Goal: Transaction & Acquisition: Book appointment/travel/reservation

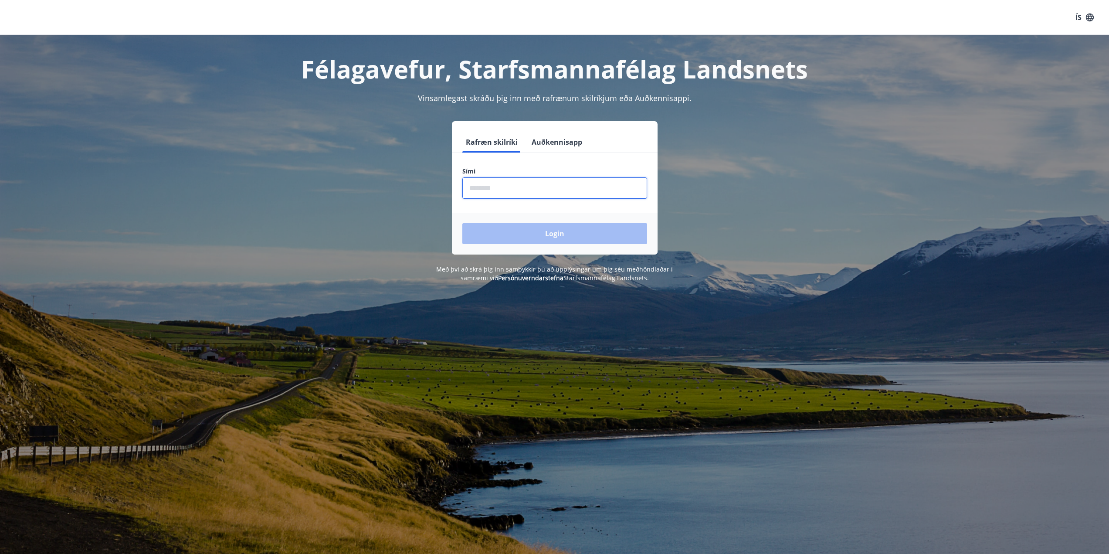
drag, startPoint x: 552, startPoint y: 197, endPoint x: 550, endPoint y: 191, distance: 6.9
click at [552, 197] on input "phone" at bounding box center [554, 187] width 185 height 21
type input "********"
click at [518, 237] on button "Login" at bounding box center [554, 233] width 185 height 21
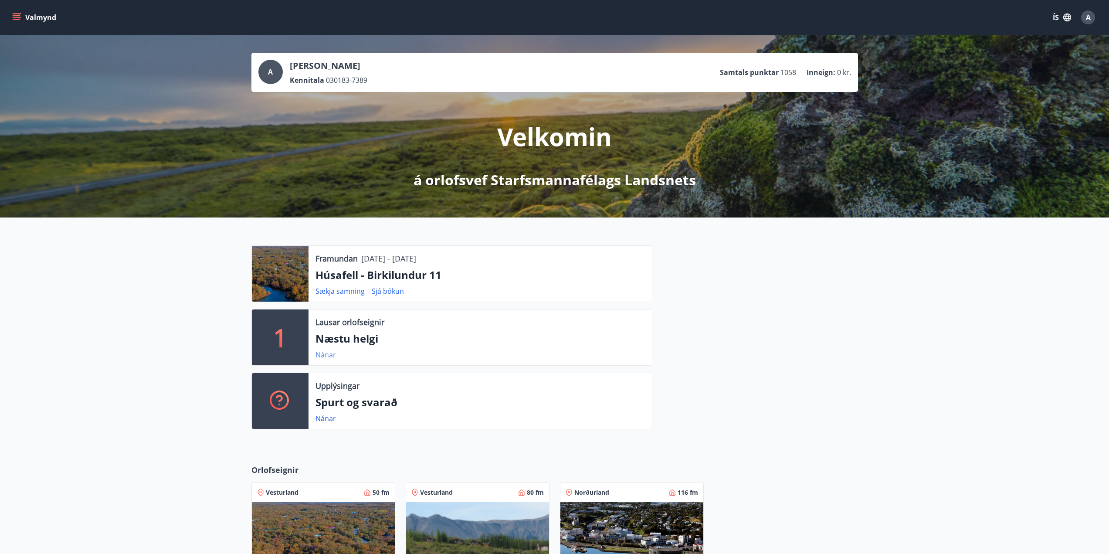
click at [330, 358] on link "Nánar" at bounding box center [326, 355] width 20 height 10
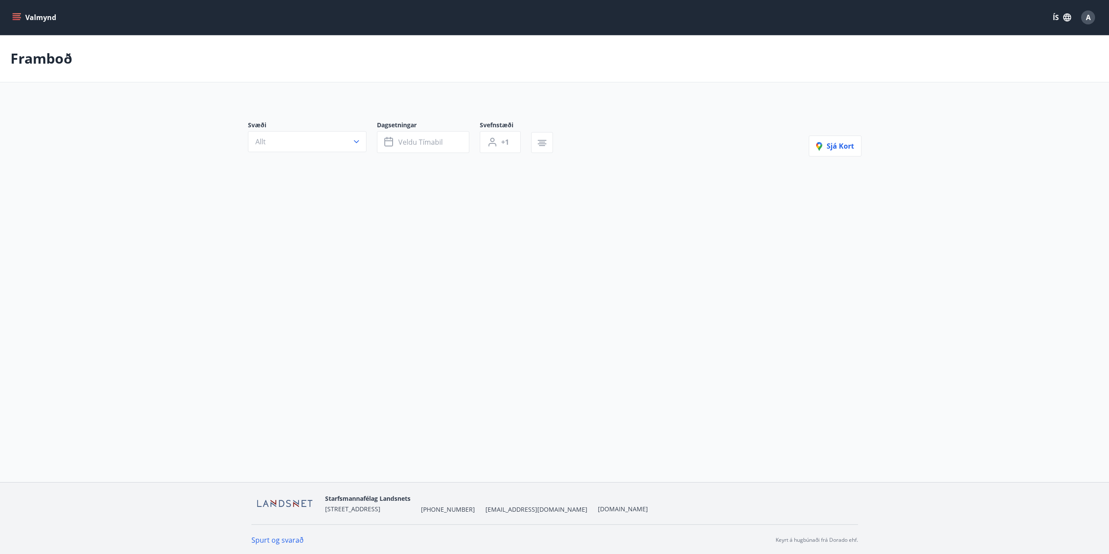
type input "*"
